Goal: Task Accomplishment & Management: Manage account settings

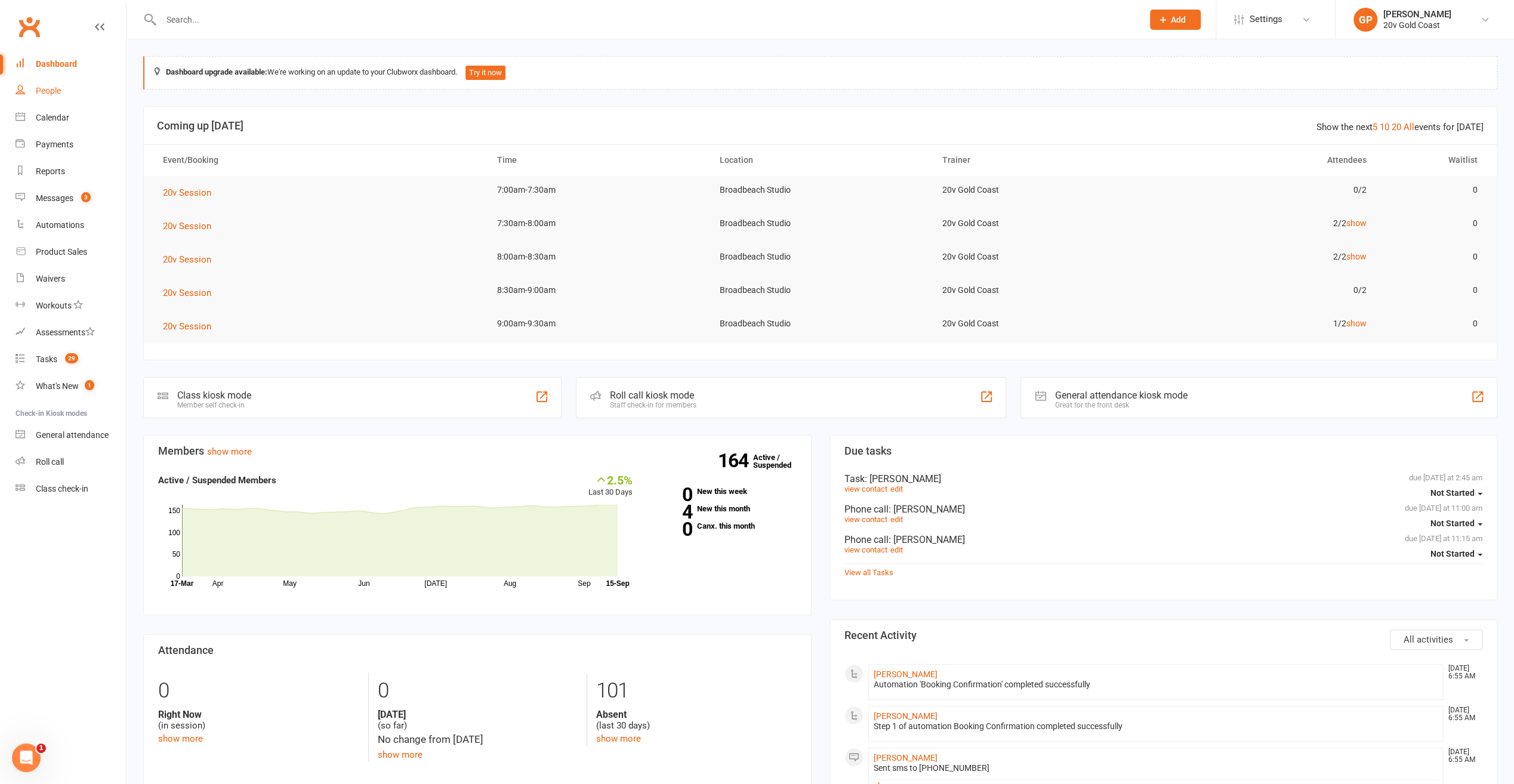
click at [55, 91] on div "People" at bounding box center [48, 90] width 25 height 9
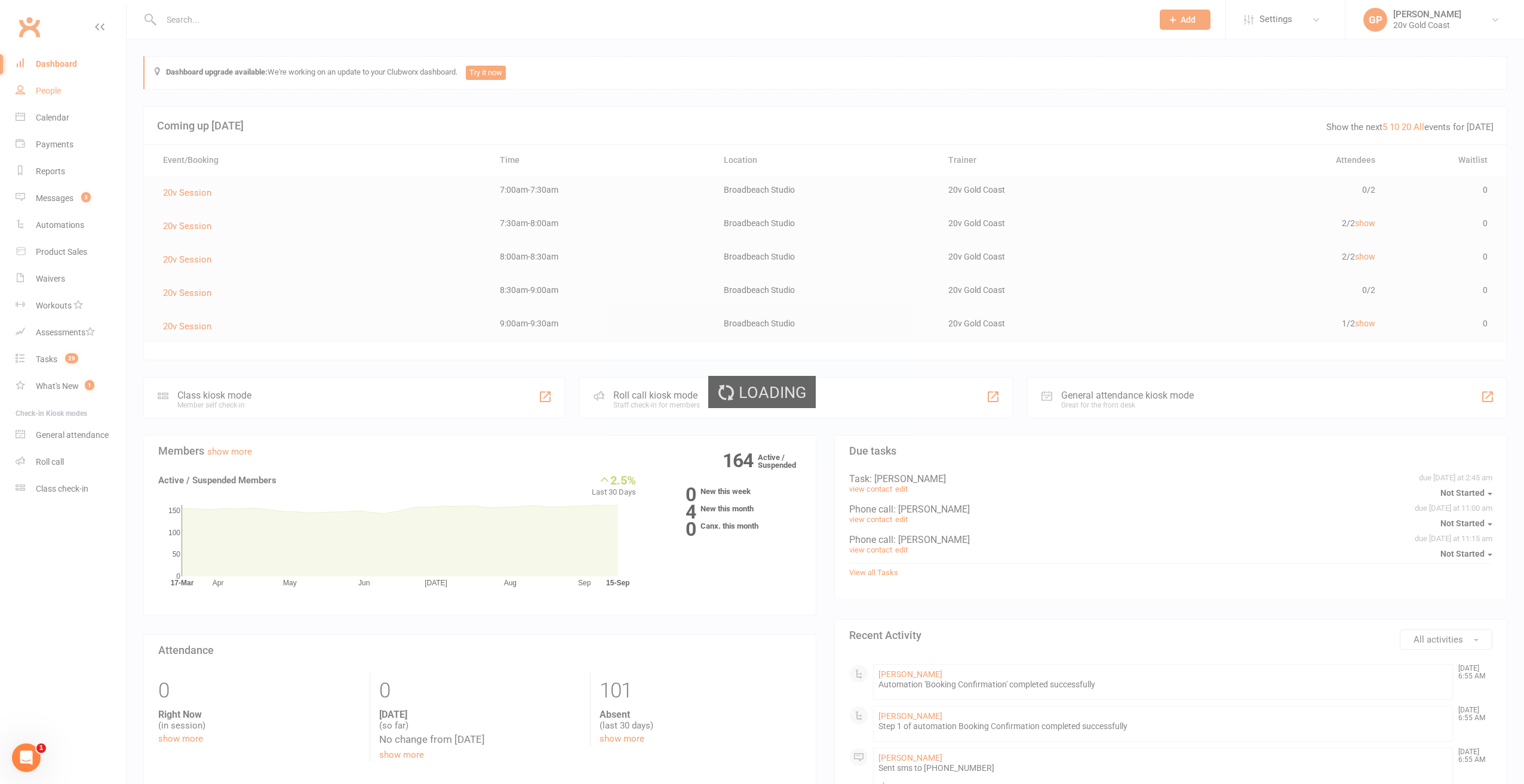
select select "100"
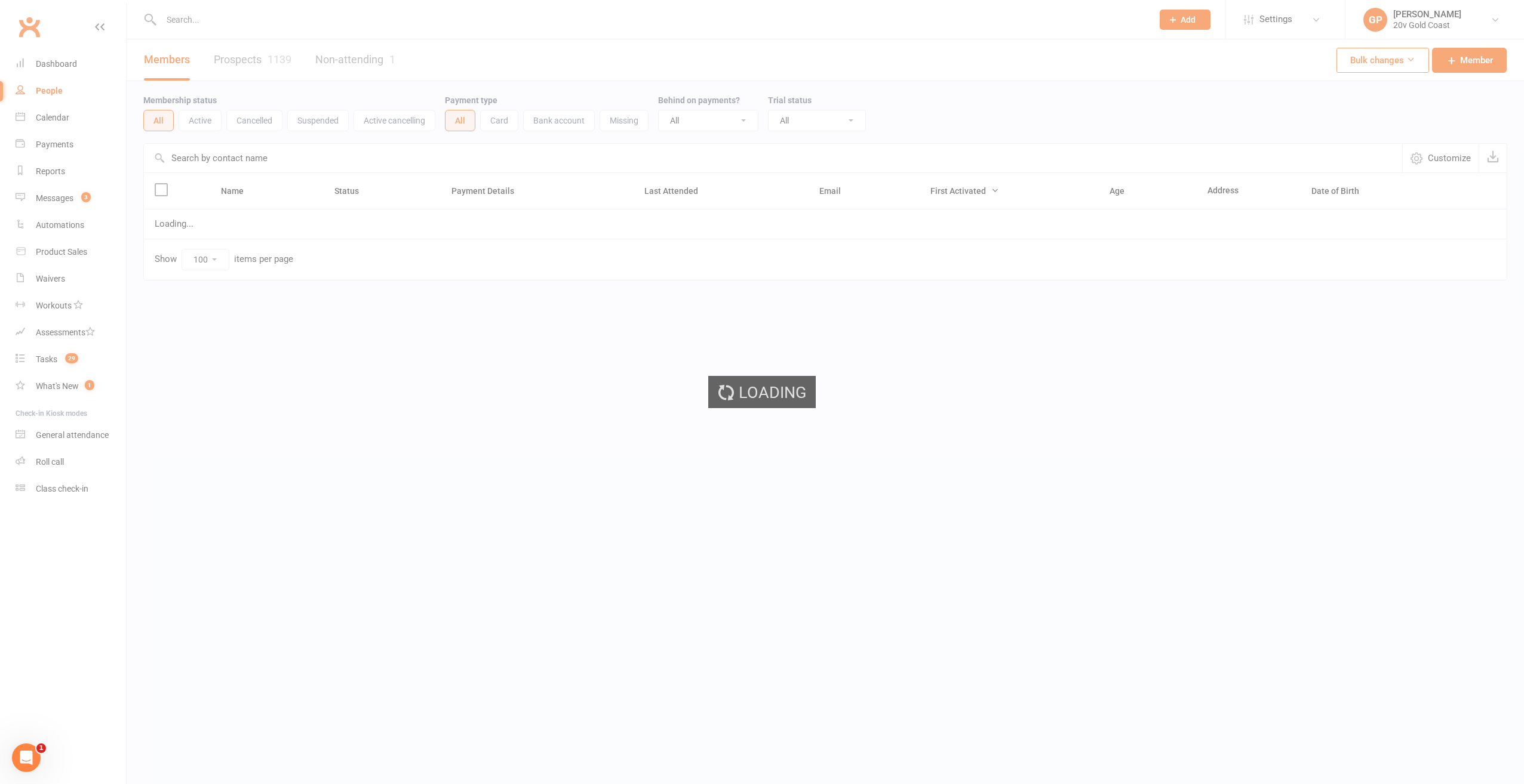
click at [234, 57] on div "Members Prospects 1139 Non-attending 1" at bounding box center [269, 60] width 286 height 41
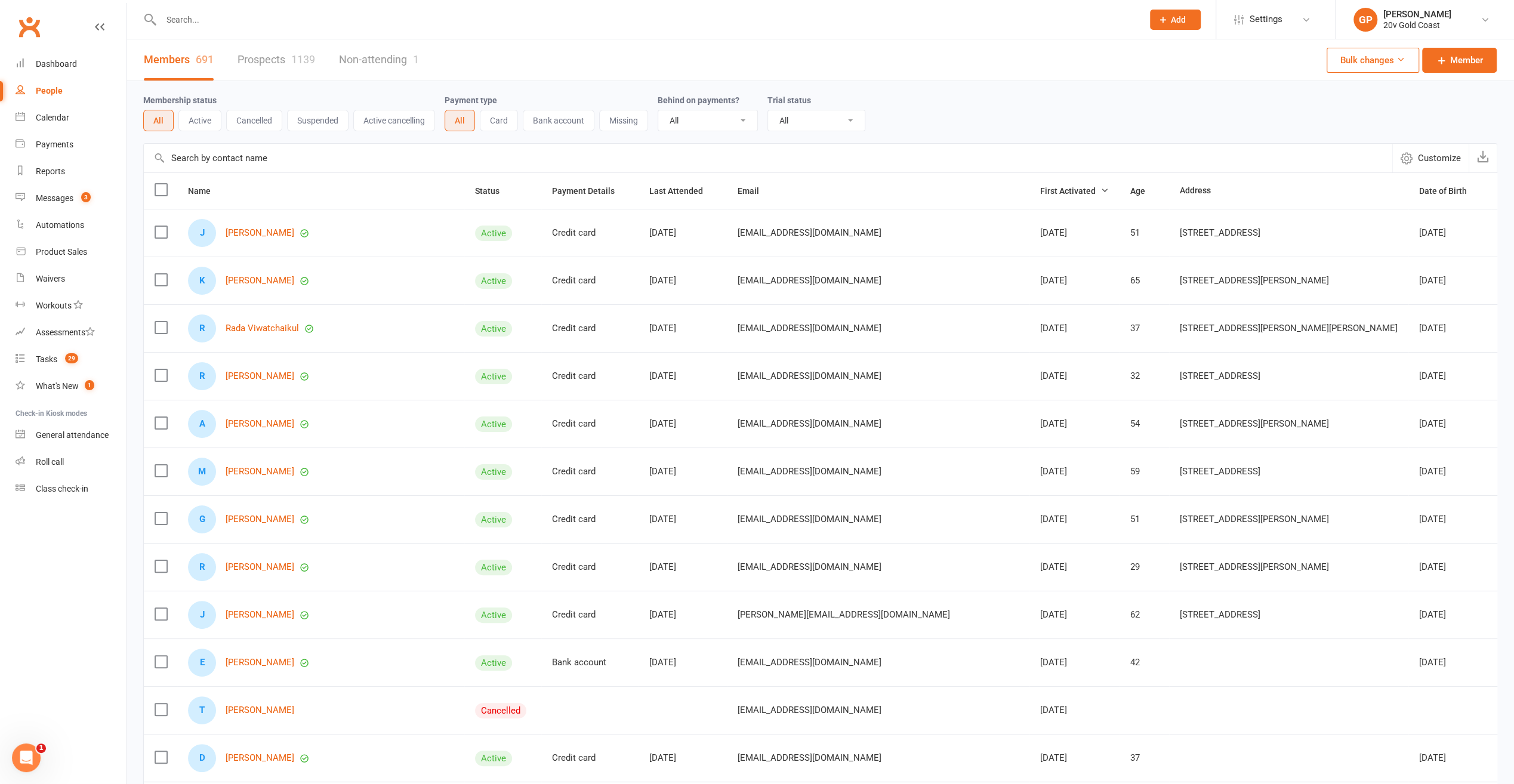
click at [267, 60] on link "Prospects 1139" at bounding box center [276, 60] width 78 height 41
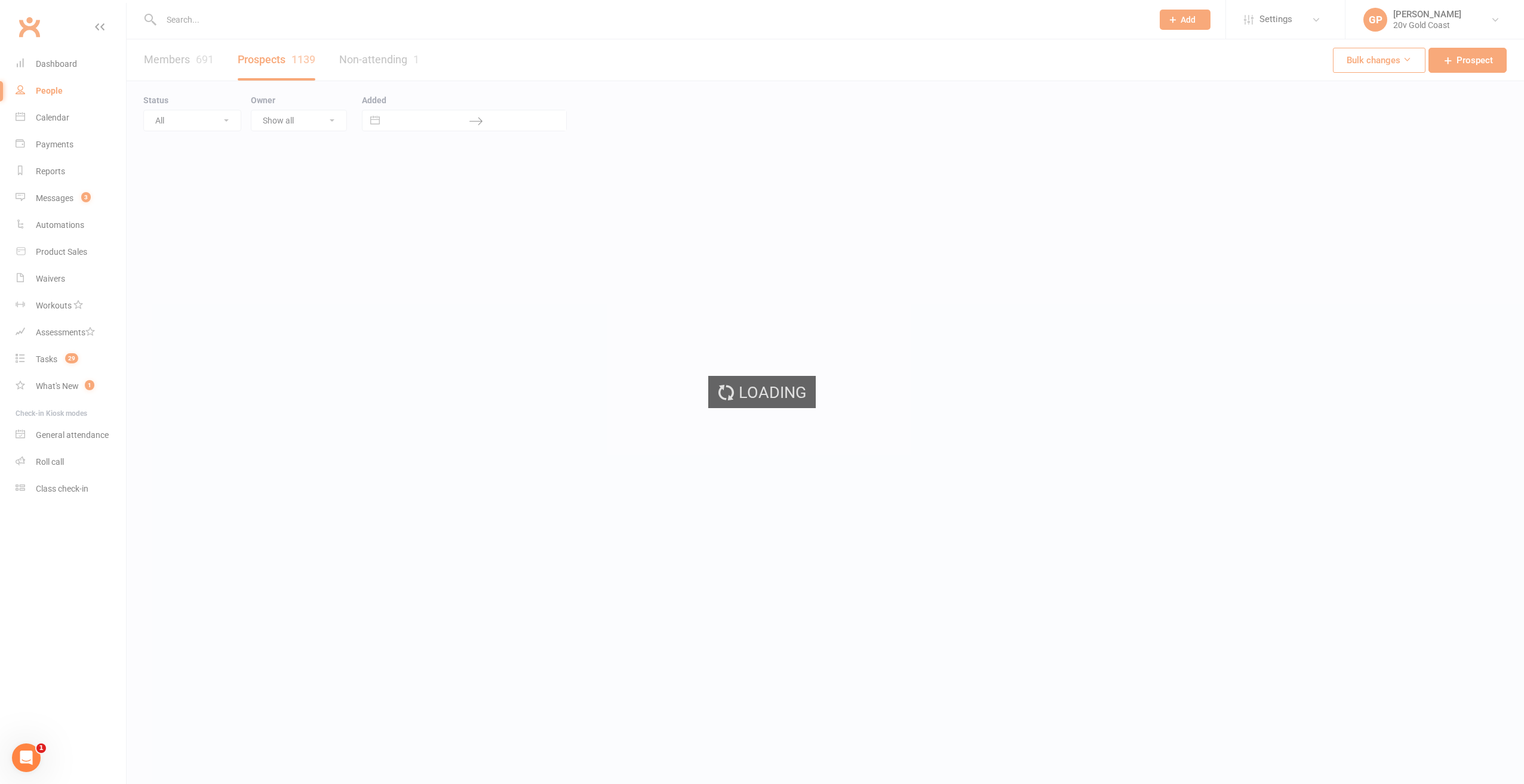
select select "100"
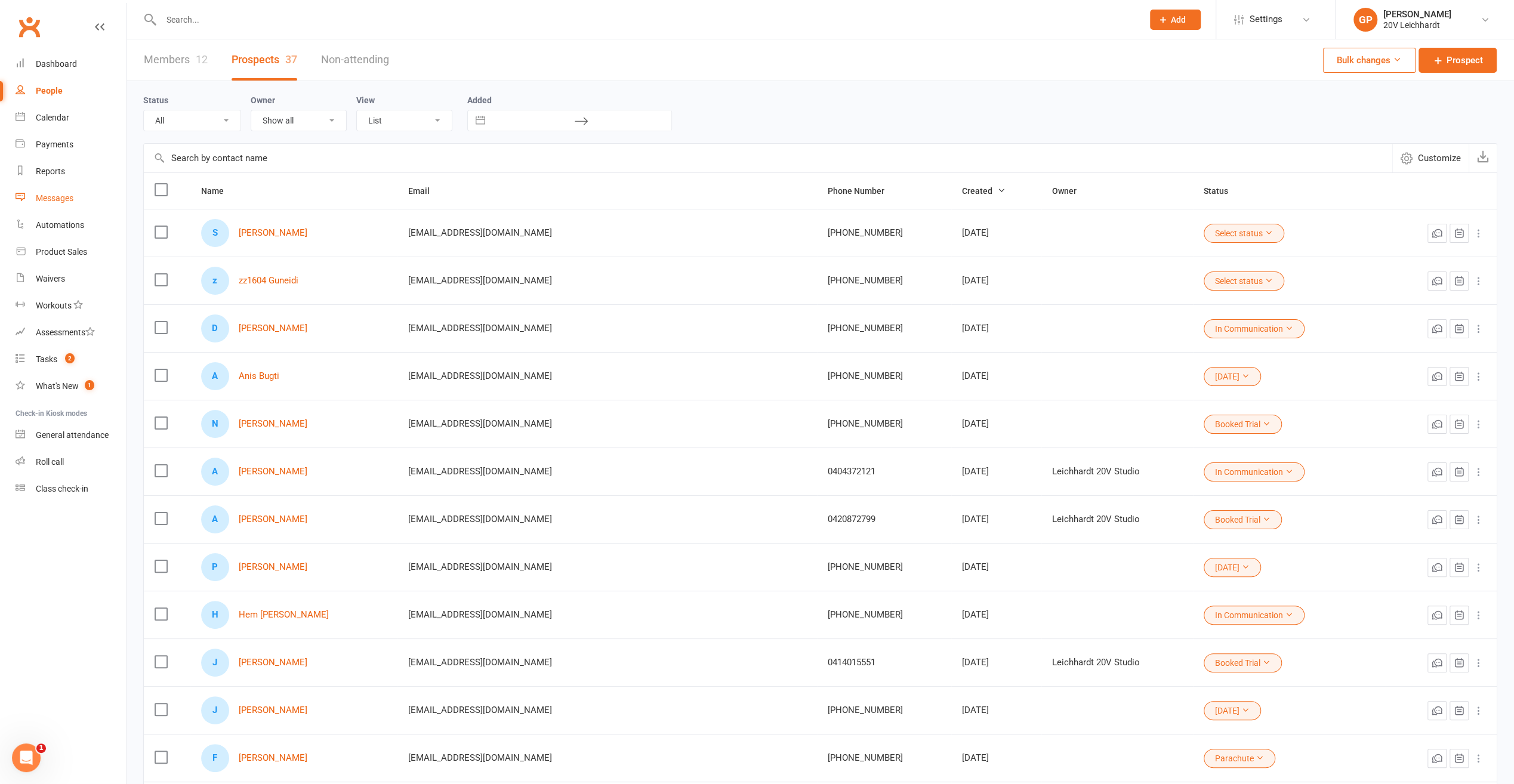
click at [33, 209] on link "Messages" at bounding box center [71, 198] width 110 height 27
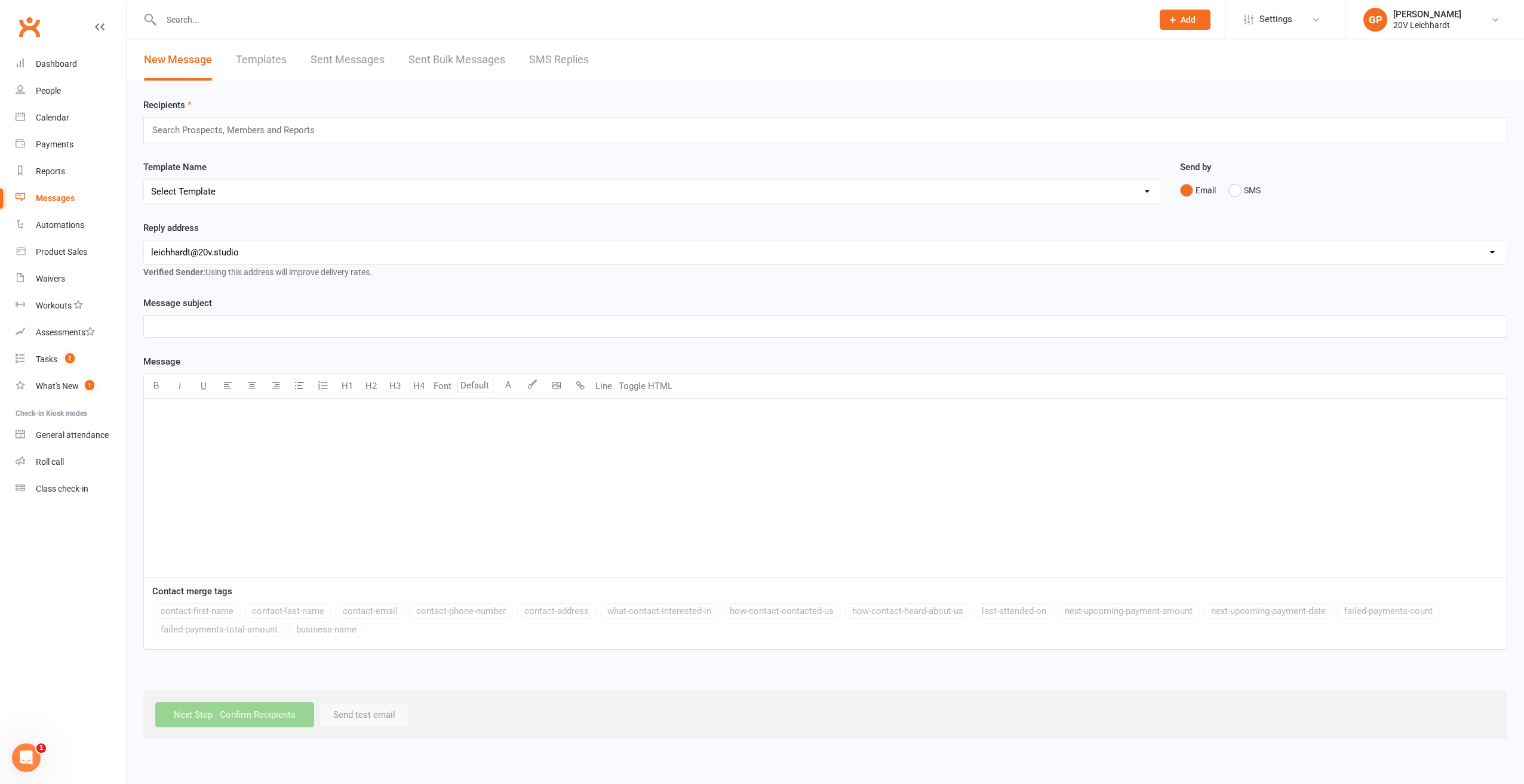
click at [568, 56] on link "SMS Replies" at bounding box center [558, 60] width 60 height 41
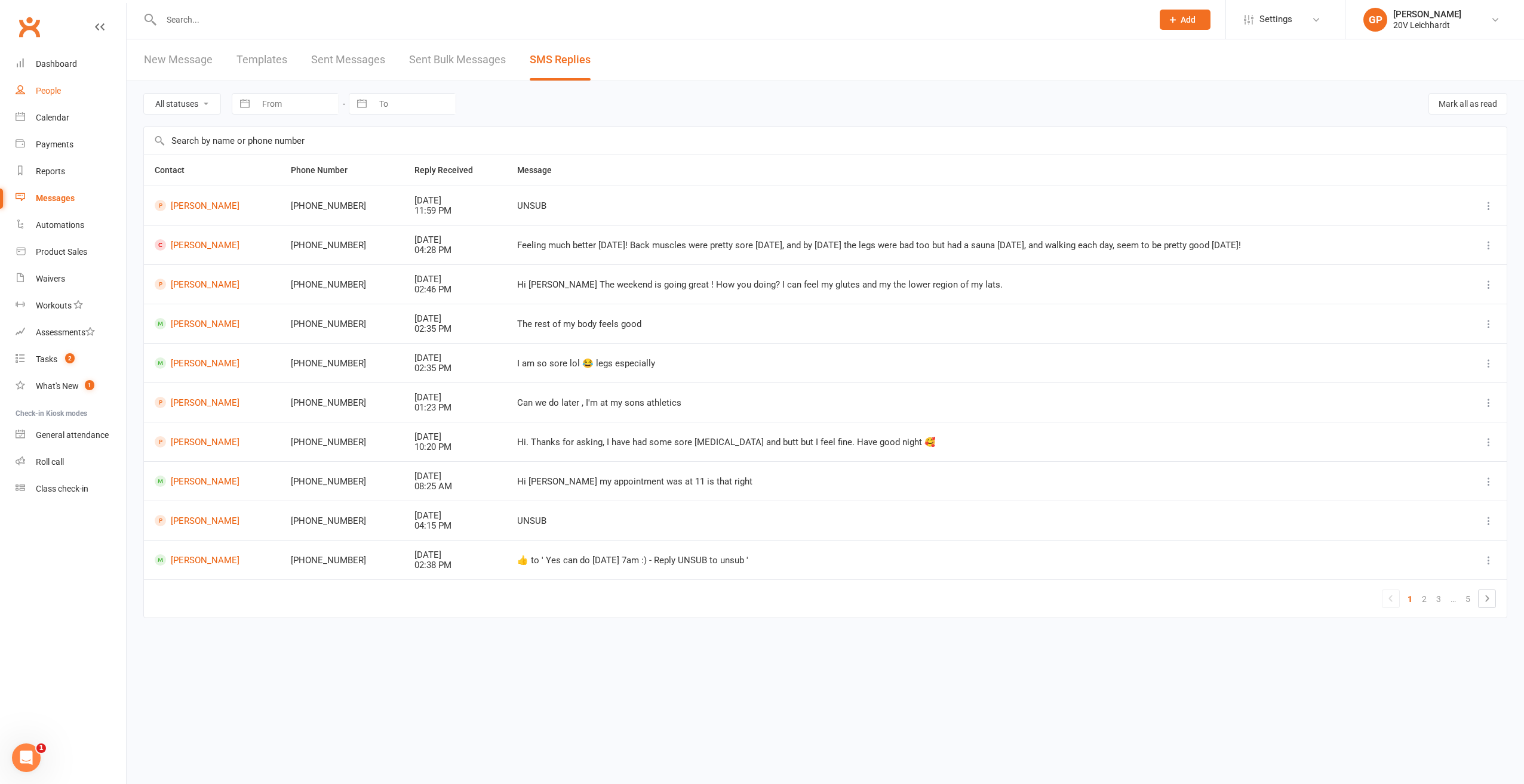
click at [60, 84] on link "People" at bounding box center [71, 91] width 110 height 27
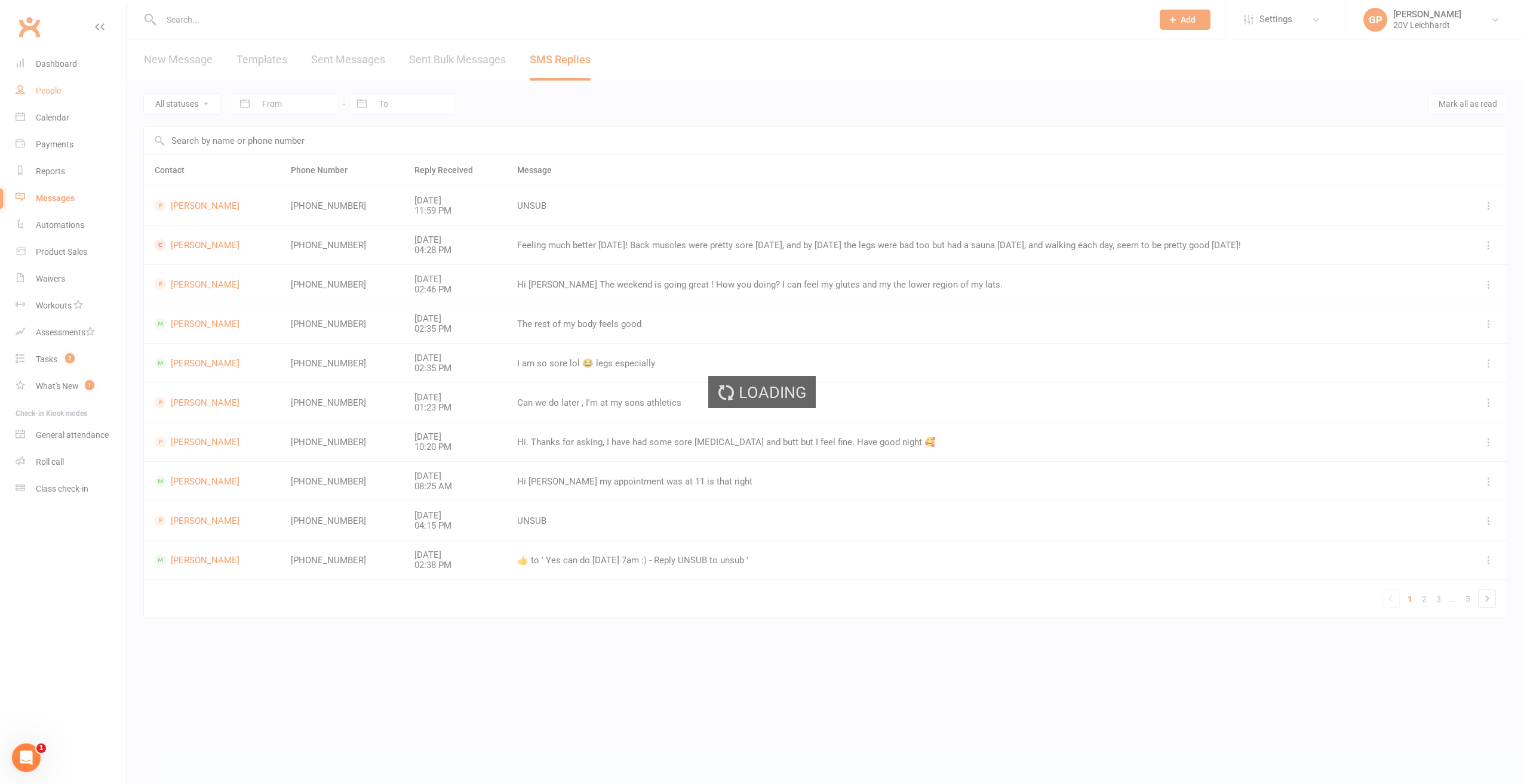
select select "100"
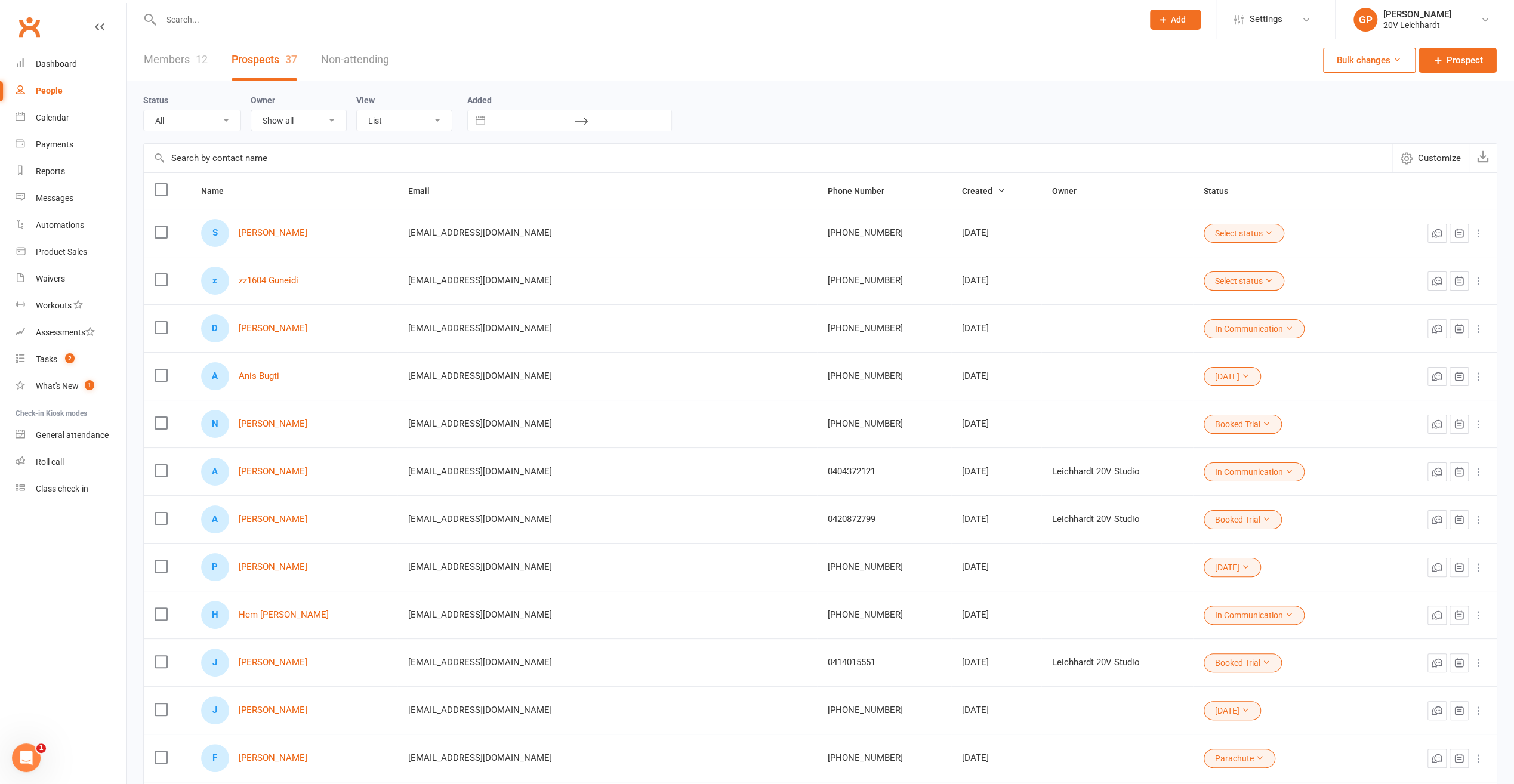
click at [194, 17] on input "text" at bounding box center [646, 19] width 977 height 17
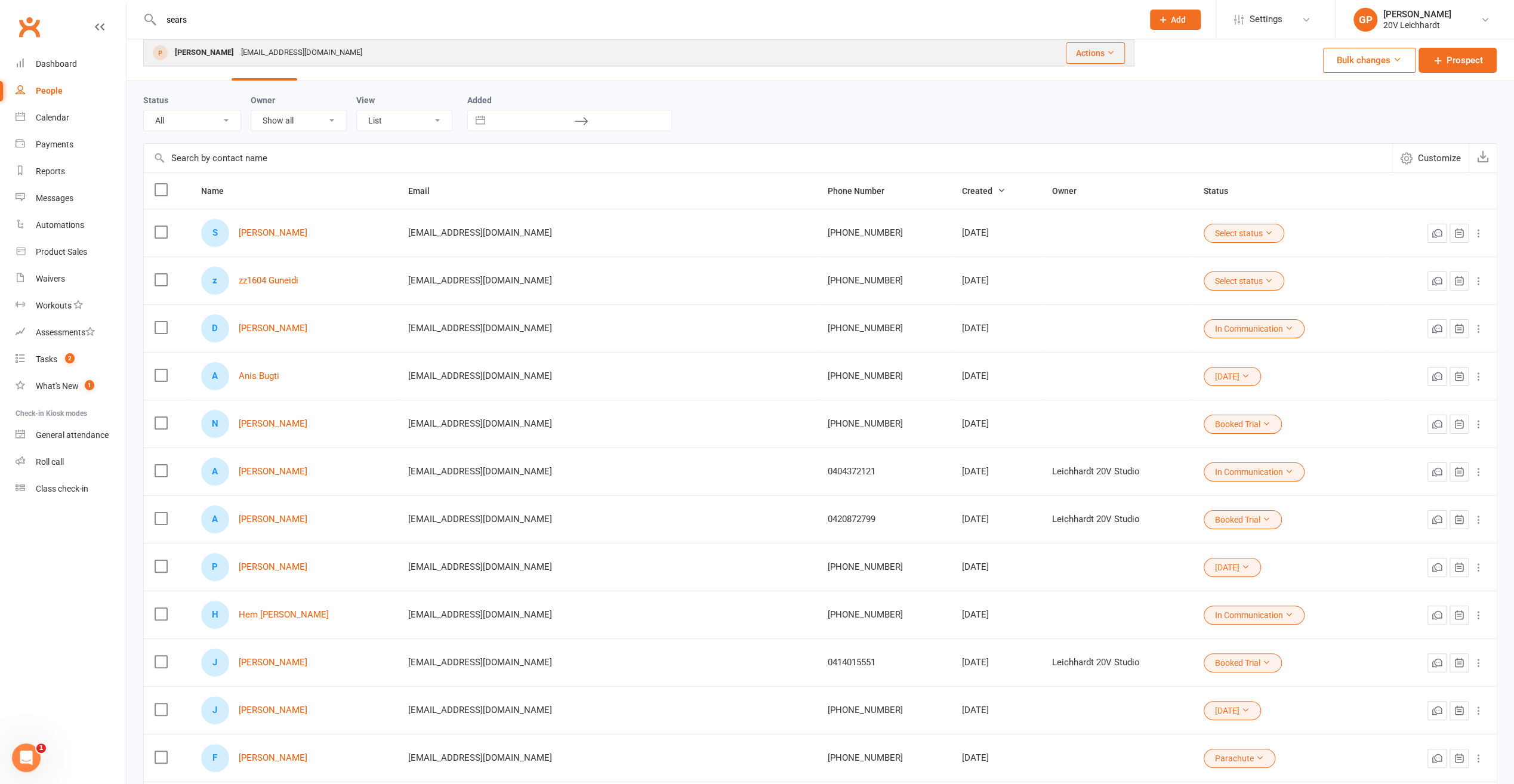
type input "sears"
click at [264, 58] on div "kezsears15273@gmail.com" at bounding box center [302, 53] width 128 height 17
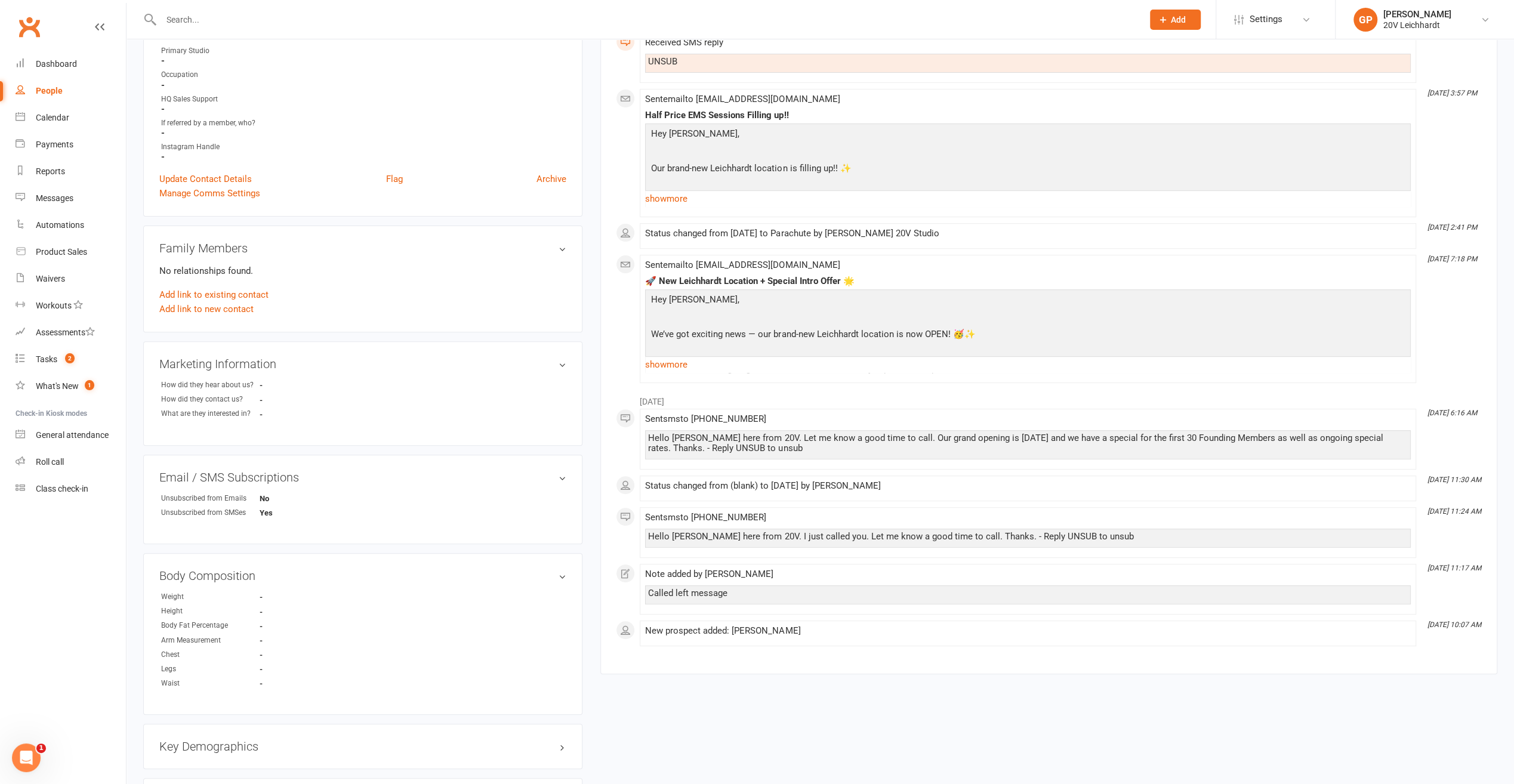
scroll to position [298, 0]
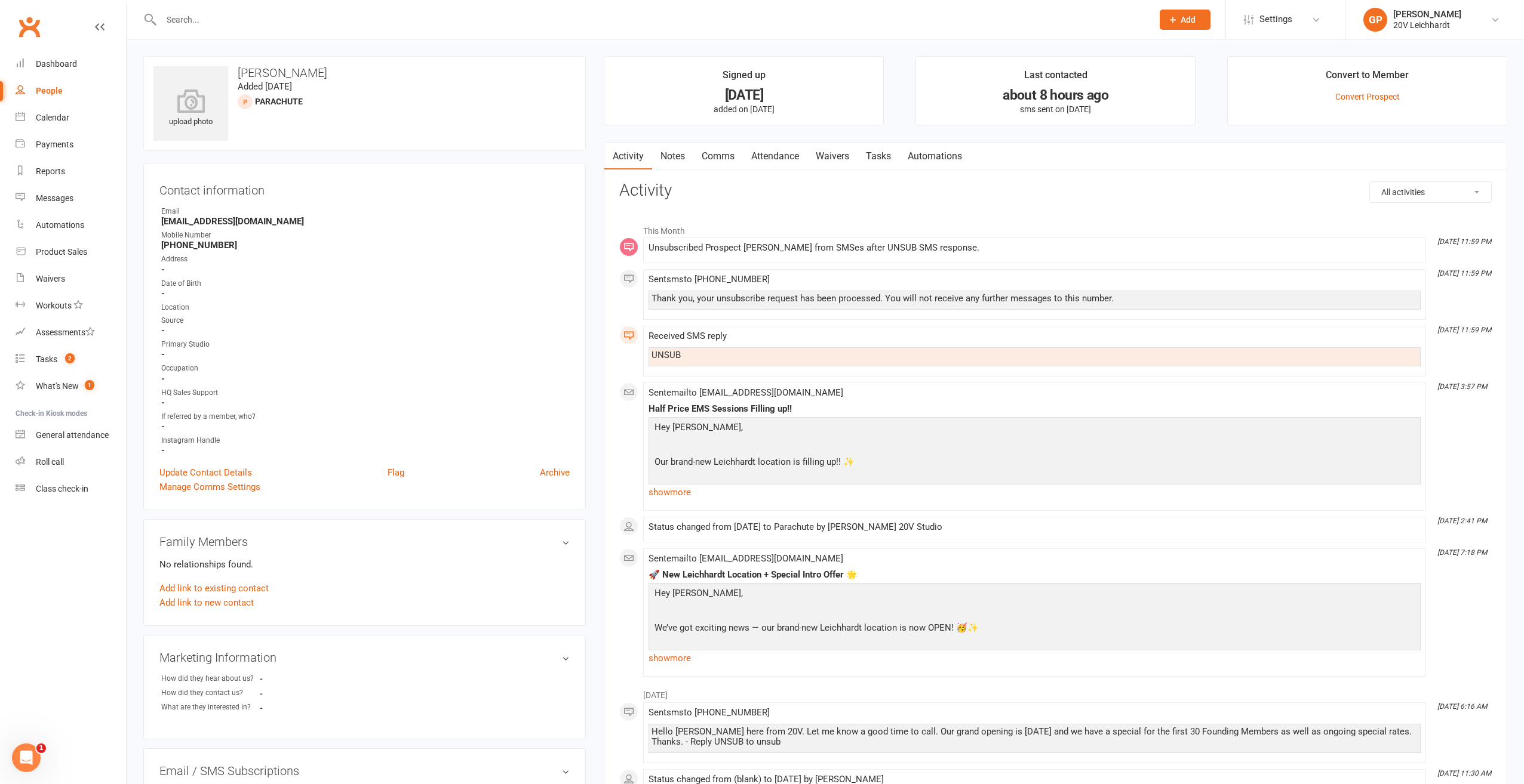
select select "100"
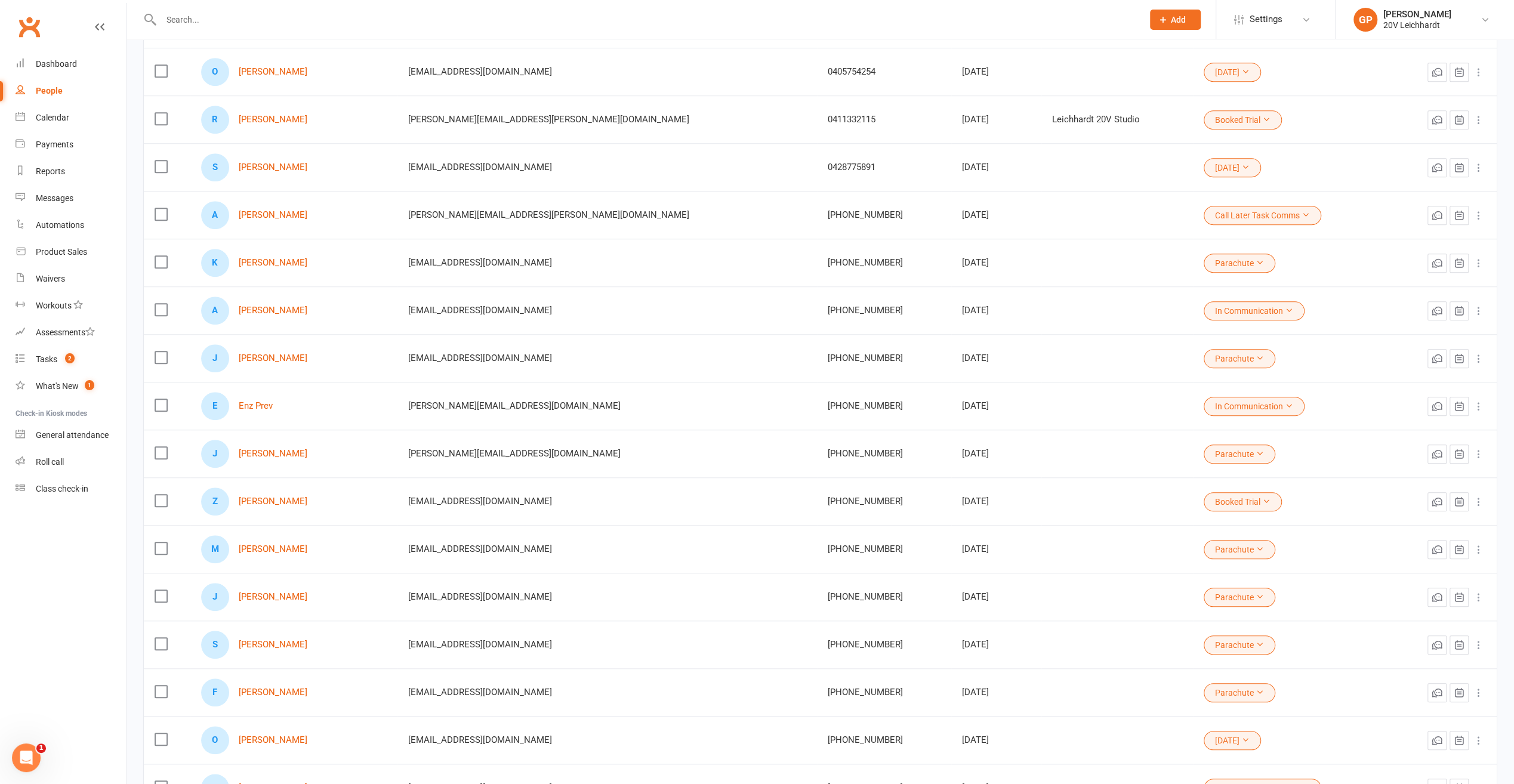
scroll to position [870, 0]
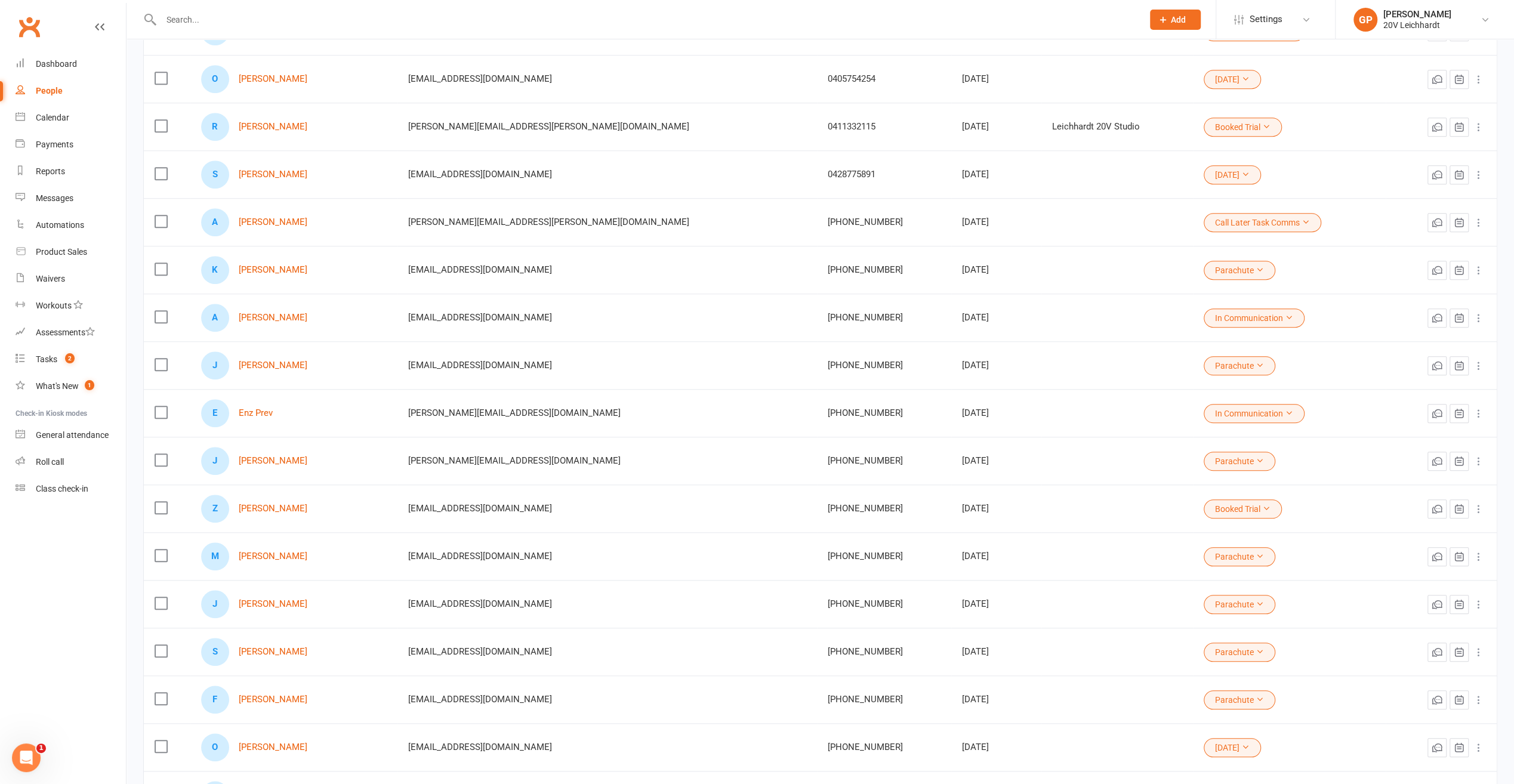
click at [1214, 263] on button "Parachute" at bounding box center [1239, 270] width 71 height 19
click at [1315, 267] on td "Parachute" at bounding box center [1289, 270] width 193 height 48
click at [38, 59] on div "Dashboard" at bounding box center [56, 63] width 41 height 9
